Goal: Task Accomplishment & Management: Use online tool/utility

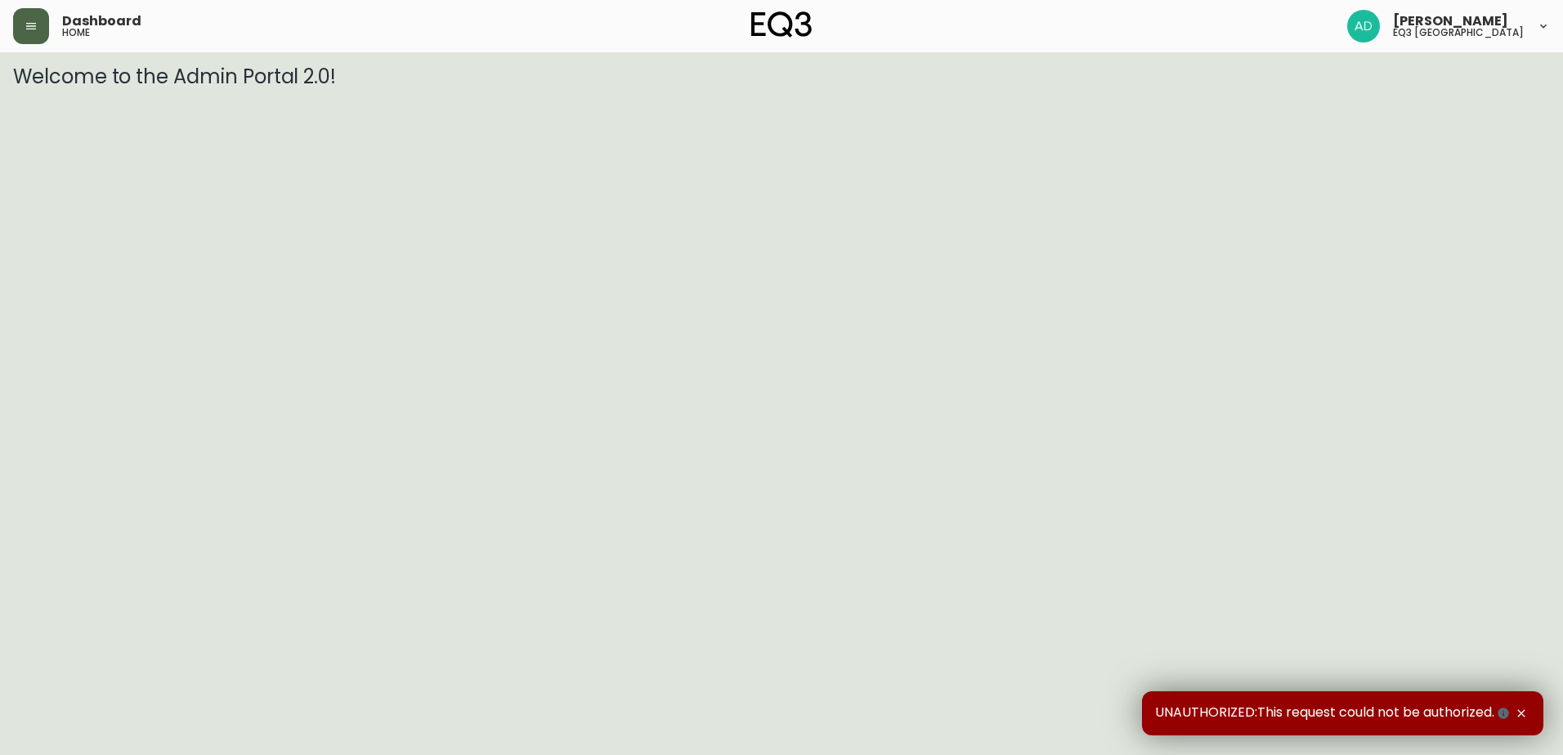
click at [35, 13] on button "button" at bounding box center [31, 26] width 36 height 36
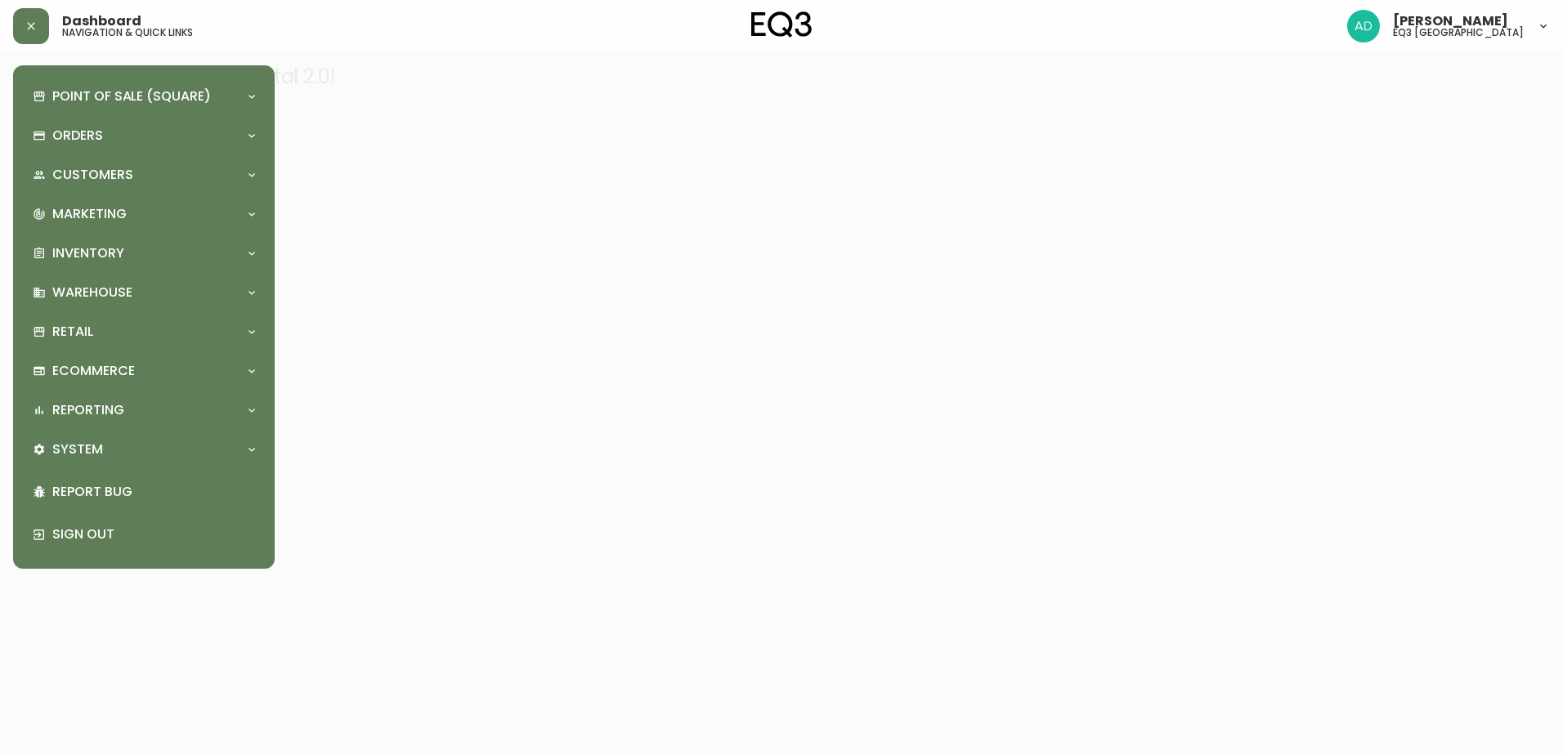
click at [101, 232] on div "Point of Sale (Square) Payments Virtual Terminal Transactions Search Terminals …" at bounding box center [143, 316] width 235 height 477
click at [107, 258] on p "Inventory" at bounding box center [88, 253] width 72 height 18
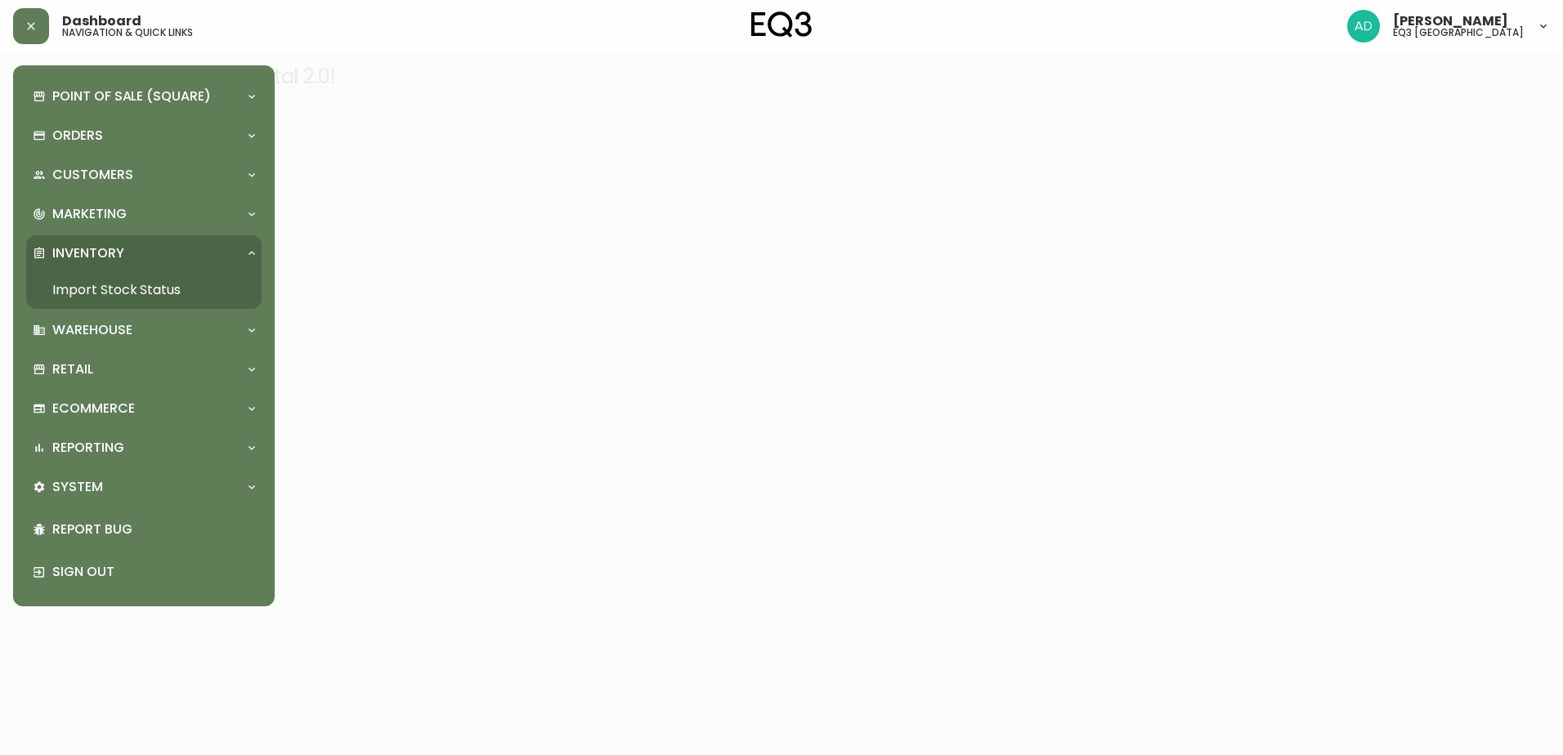
click at [124, 289] on link "Import Stock Status" at bounding box center [143, 290] width 235 height 38
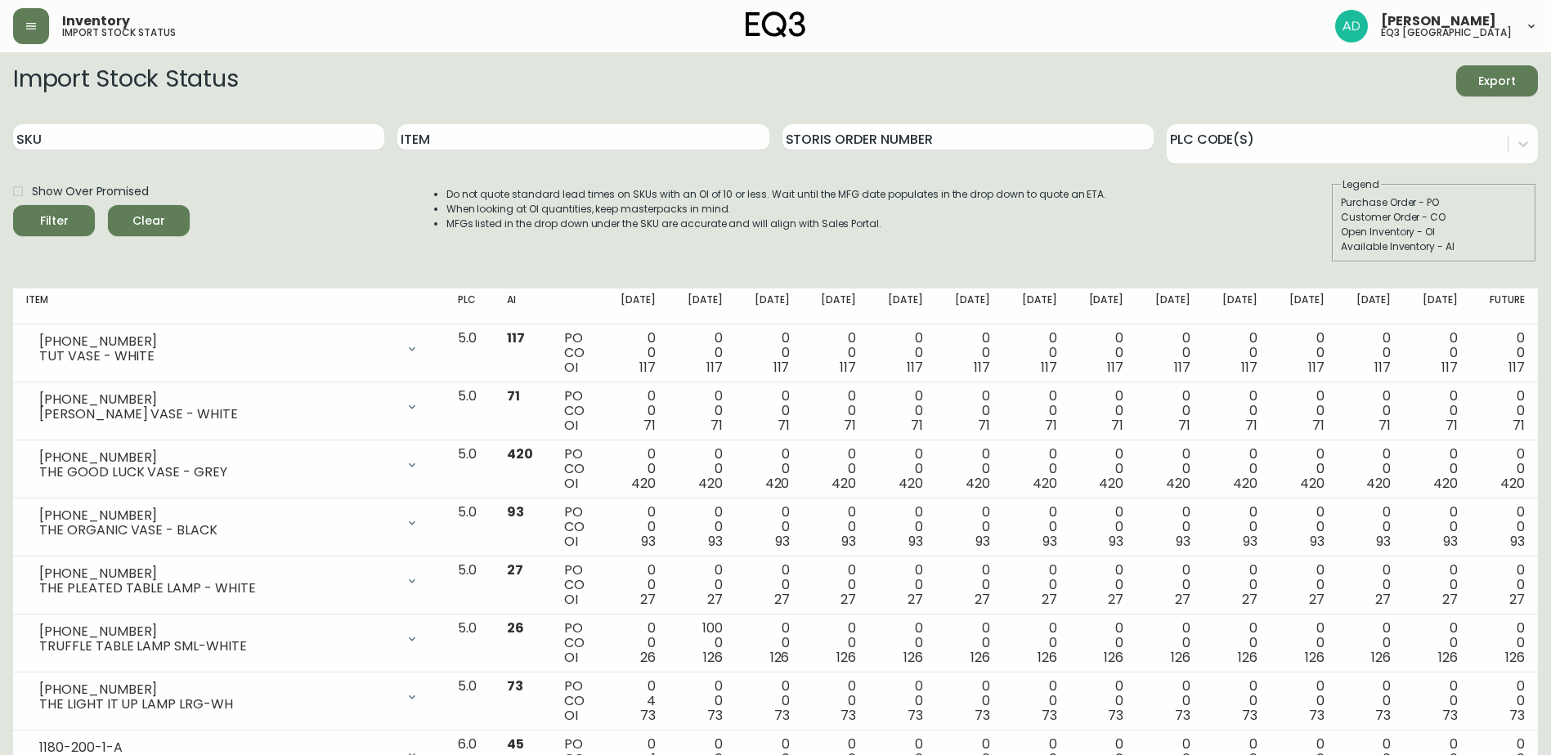
click at [1500, 78] on span "Export" at bounding box center [1497, 81] width 56 height 20
